Goal: Complete application form

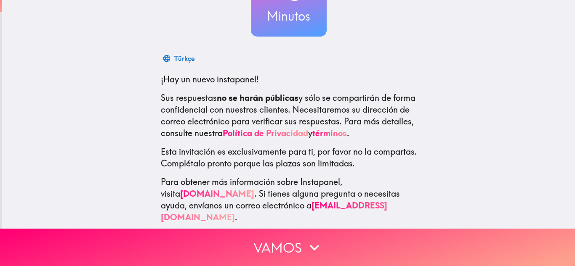
scroll to position [96, 0]
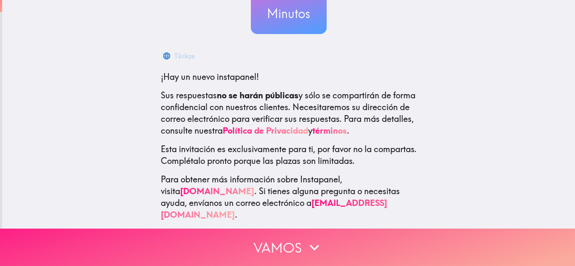
click at [308, 239] on icon "button" at bounding box center [314, 248] width 19 height 19
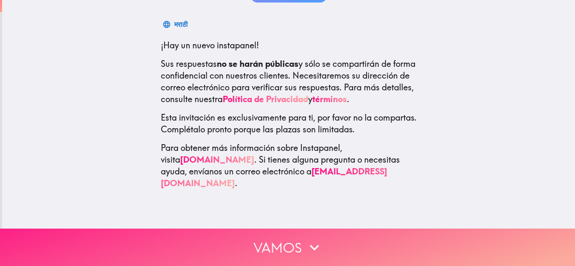
scroll to position [0, 0]
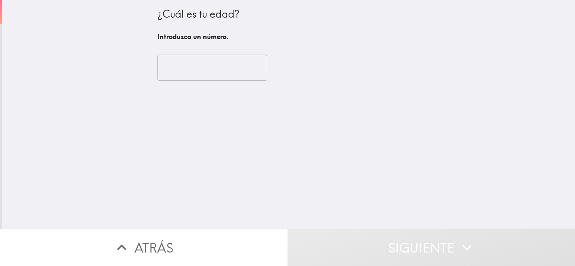
click at [190, 52] on div "​" at bounding box center [288, 68] width 263 height 46
click at [190, 62] on input "number" at bounding box center [212, 68] width 110 height 26
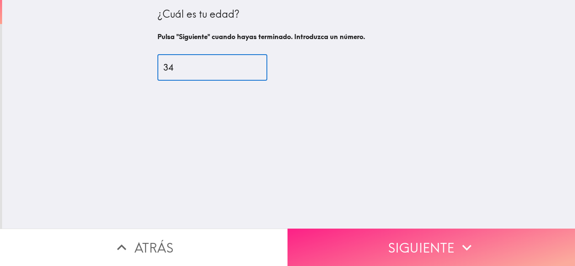
type input "34"
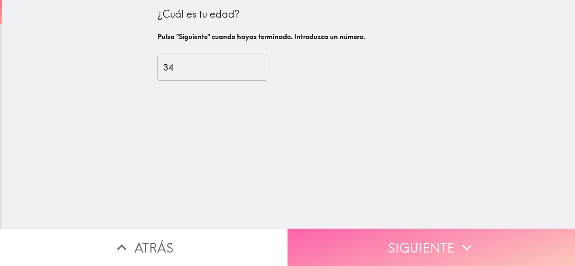
click at [381, 231] on button "Siguiente" at bounding box center [430, 247] width 287 height 37
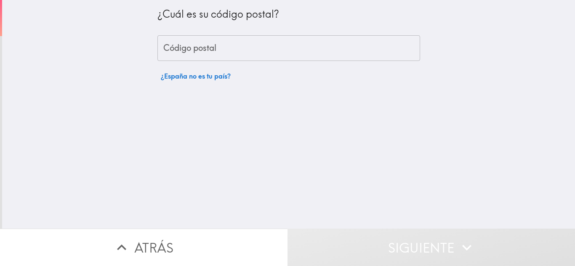
click at [168, 28] on div "¿Cuál es su código postal?" at bounding box center [288, 18] width 263 height 22
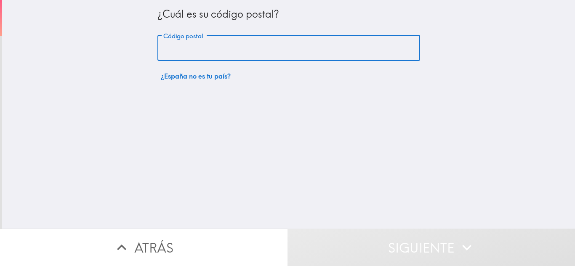
drag, startPoint x: 166, startPoint y: 50, endPoint x: 165, endPoint y: 55, distance: 4.3
click at [166, 50] on input "Código postal" at bounding box center [288, 48] width 263 height 26
type input "08001"
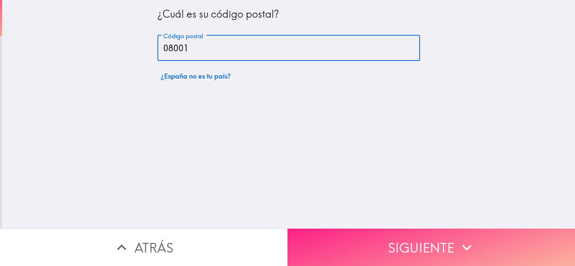
click at [508, 247] on button "Siguiente" at bounding box center [430, 247] width 287 height 37
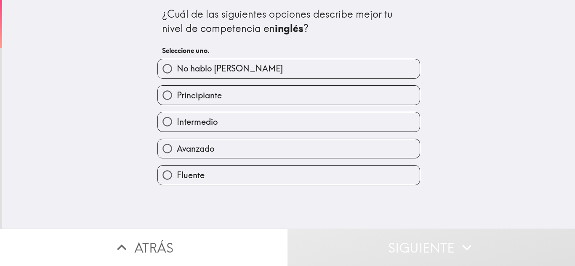
click at [283, 114] on label "Intermedio" at bounding box center [289, 121] width 262 height 19
click at [177, 114] on input "Intermedio" at bounding box center [167, 121] width 19 height 19
radio input "true"
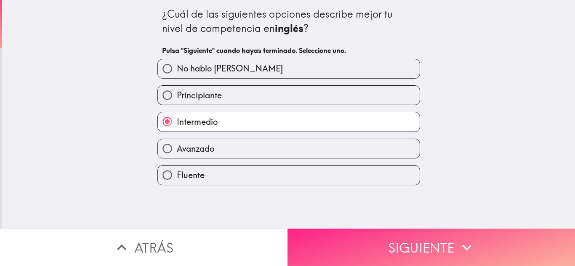
click at [337, 240] on button "Siguiente" at bounding box center [430, 247] width 287 height 37
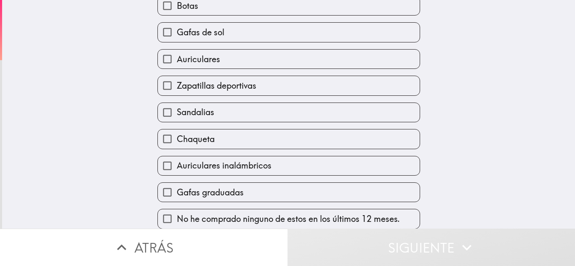
scroll to position [96, 0]
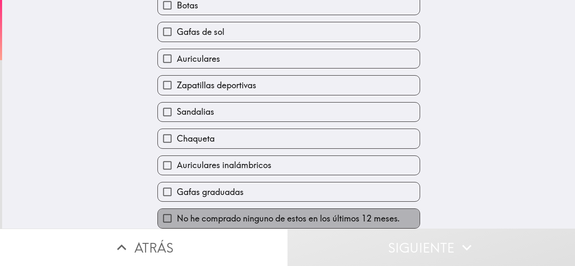
click at [287, 209] on label "No he comprado ninguno de estos en los últimos 12 meses." at bounding box center [289, 218] width 262 height 19
click at [177, 209] on input "No he comprado ninguno de estos en los últimos 12 meses." at bounding box center [167, 218] width 19 height 19
checkbox input "true"
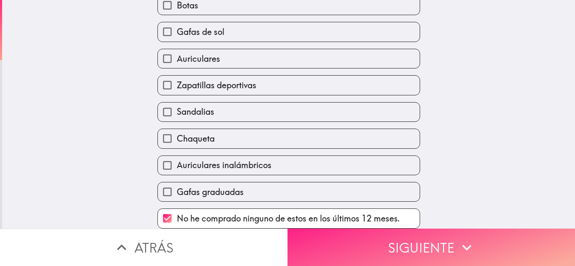
click at [414, 243] on button "Siguiente" at bounding box center [430, 247] width 287 height 37
